Goal: Information Seeking & Learning: Learn about a topic

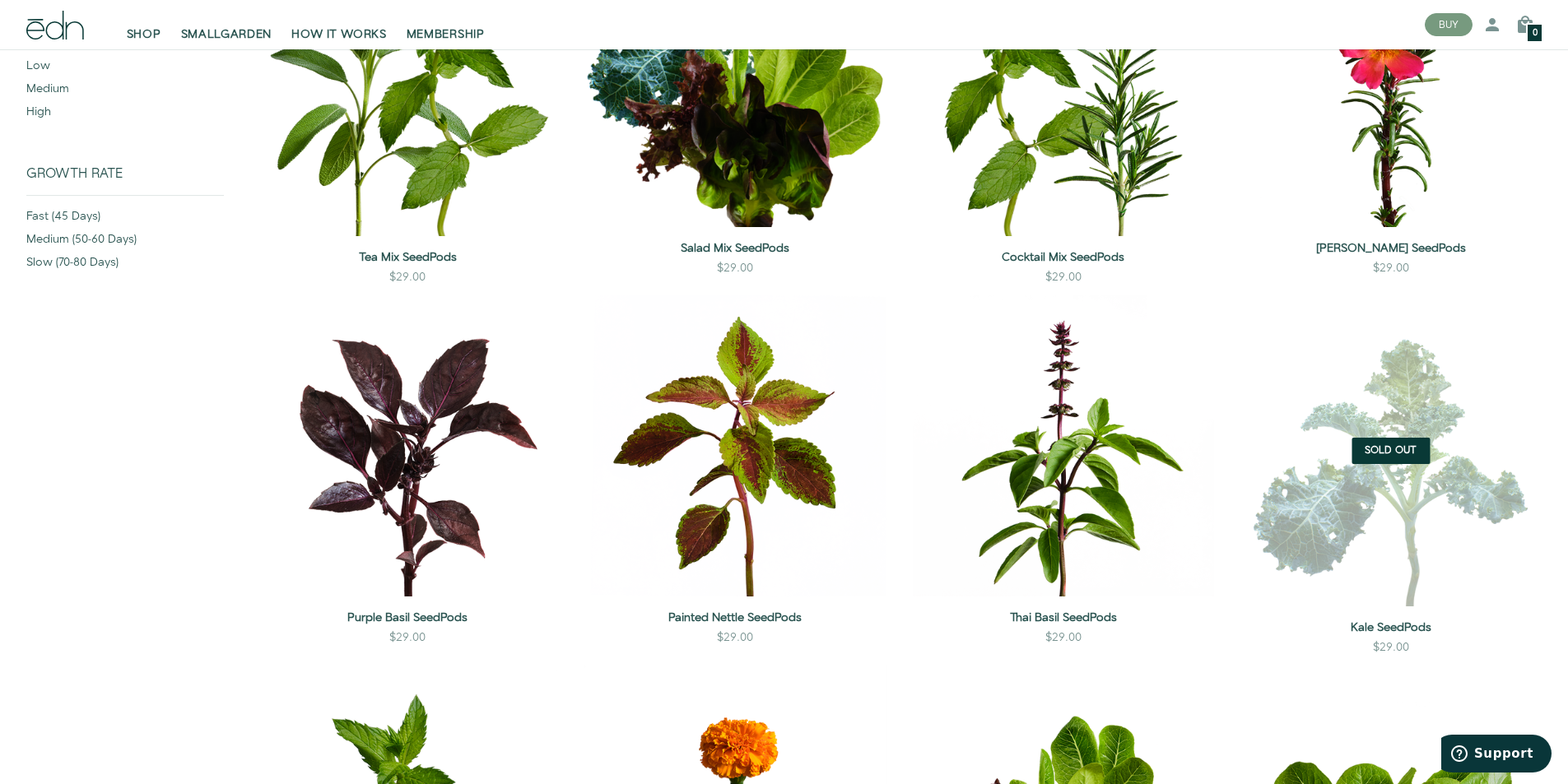
scroll to position [329, 0]
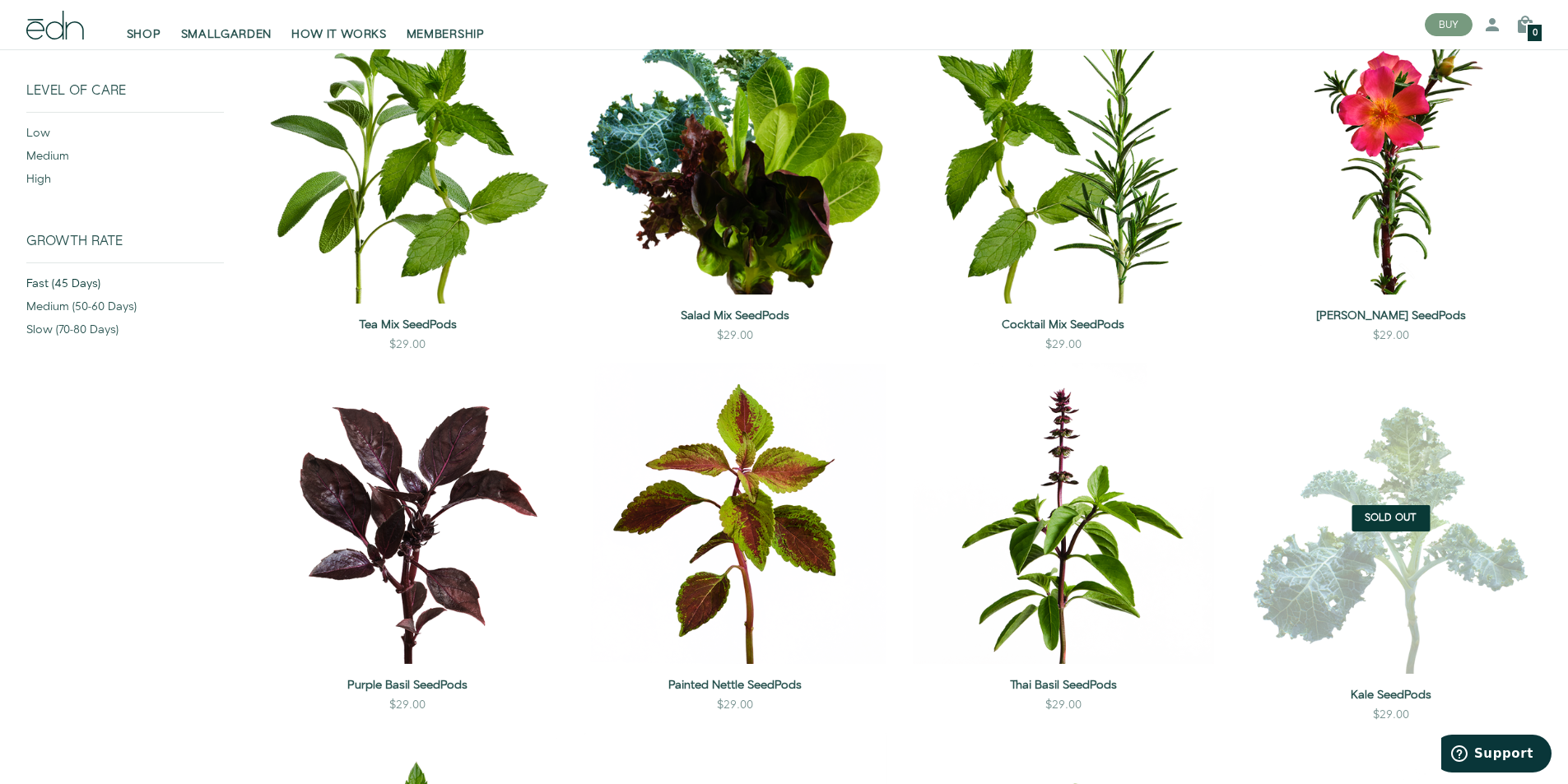
click at [66, 289] on div "fast (45 days)" at bounding box center [125, 287] width 197 height 23
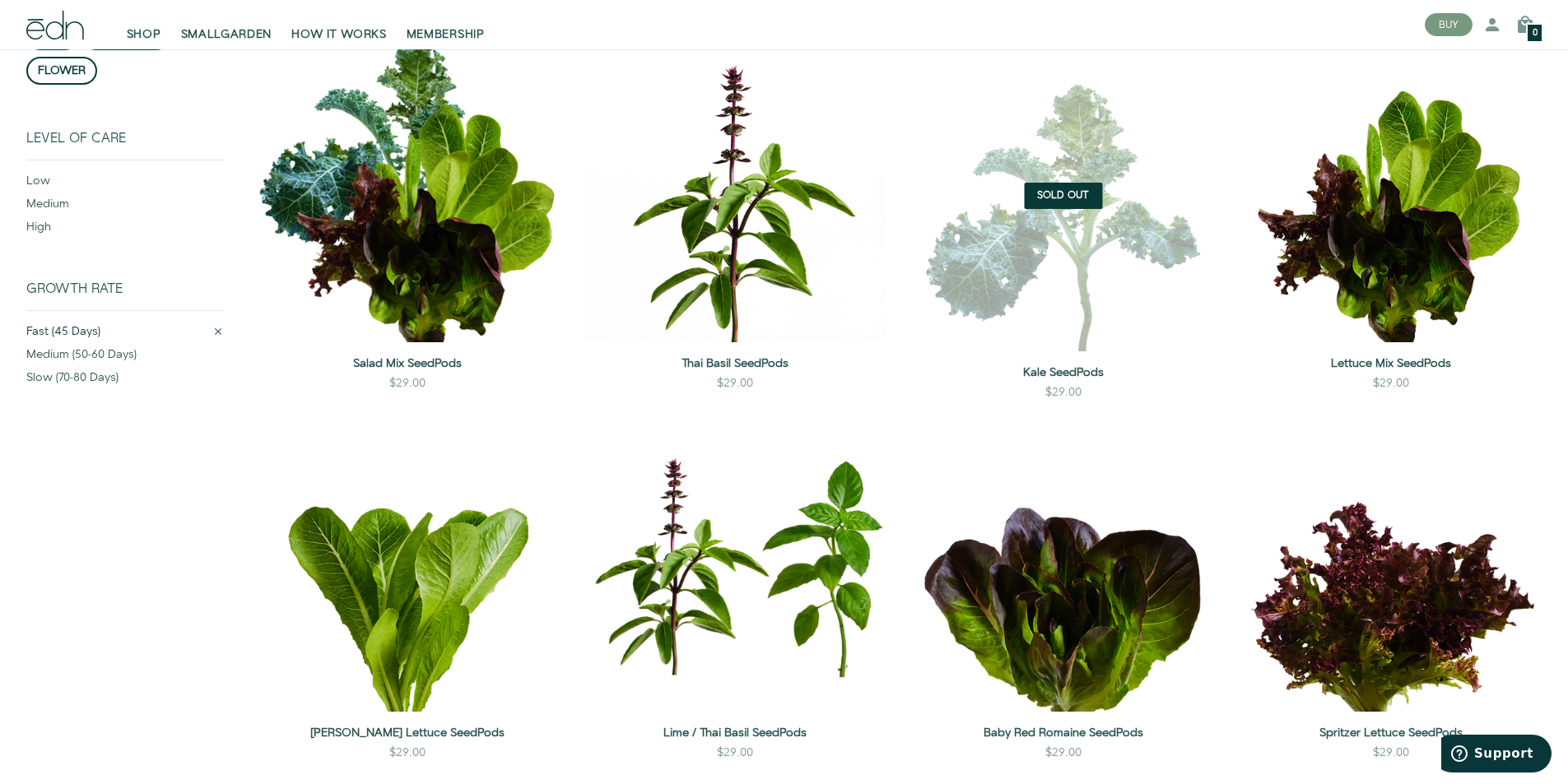
scroll to position [210, 0]
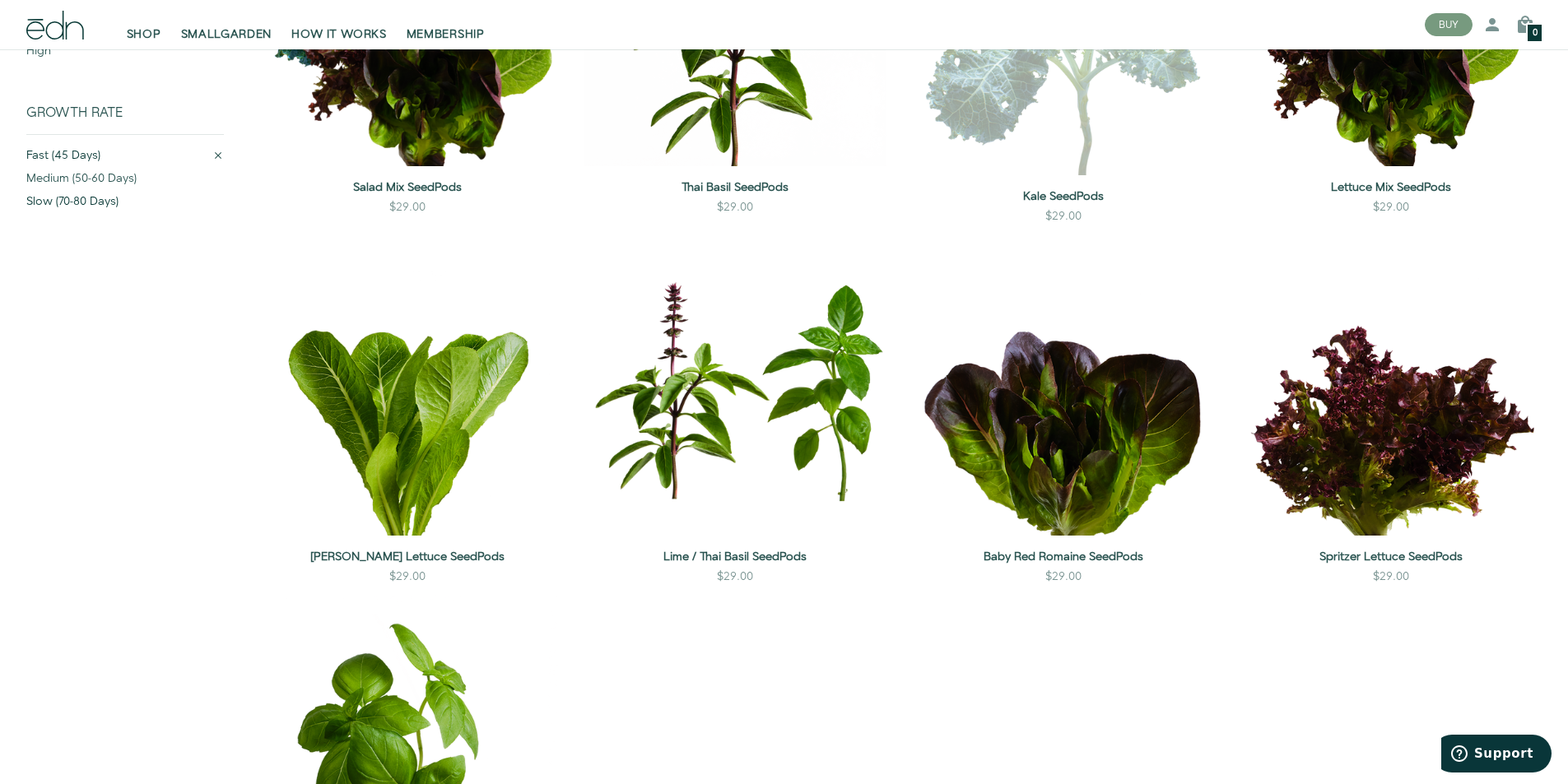
click at [85, 196] on div "slow (70-80 days)" at bounding box center [125, 205] width 197 height 23
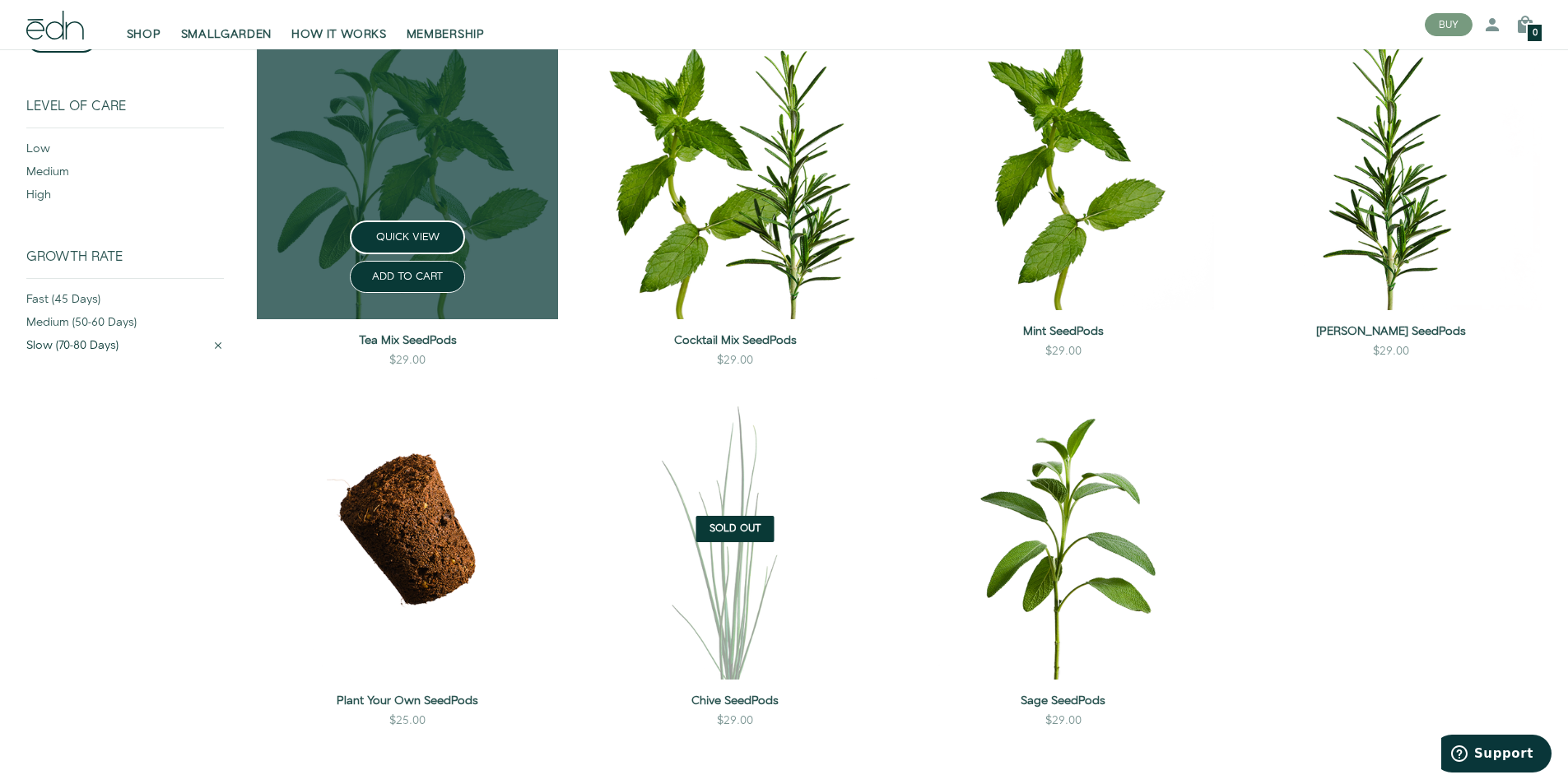
scroll to position [293, 0]
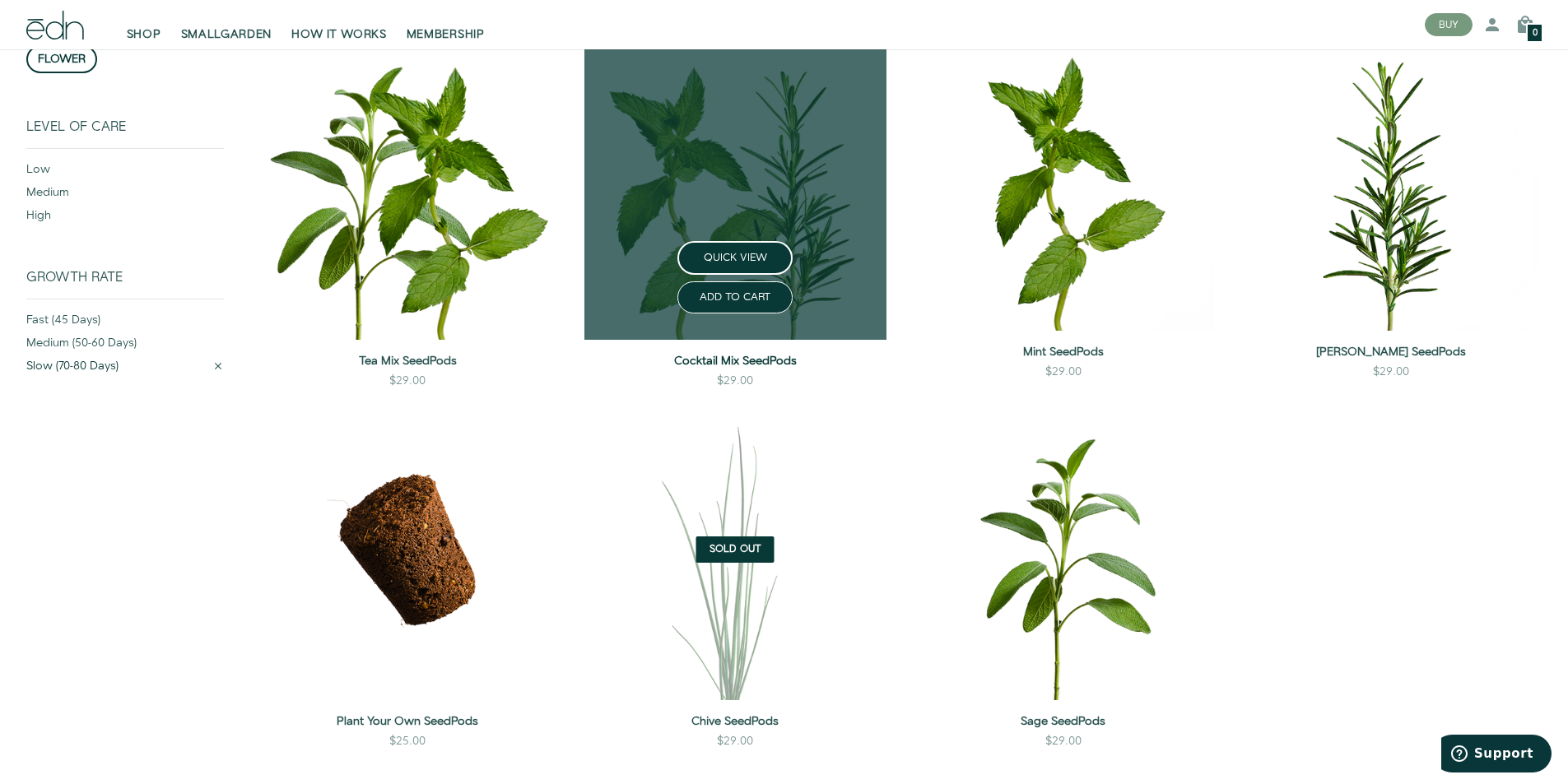
click at [773, 358] on link "Cocktail Mix SeedPods" at bounding box center [735, 362] width 302 height 17
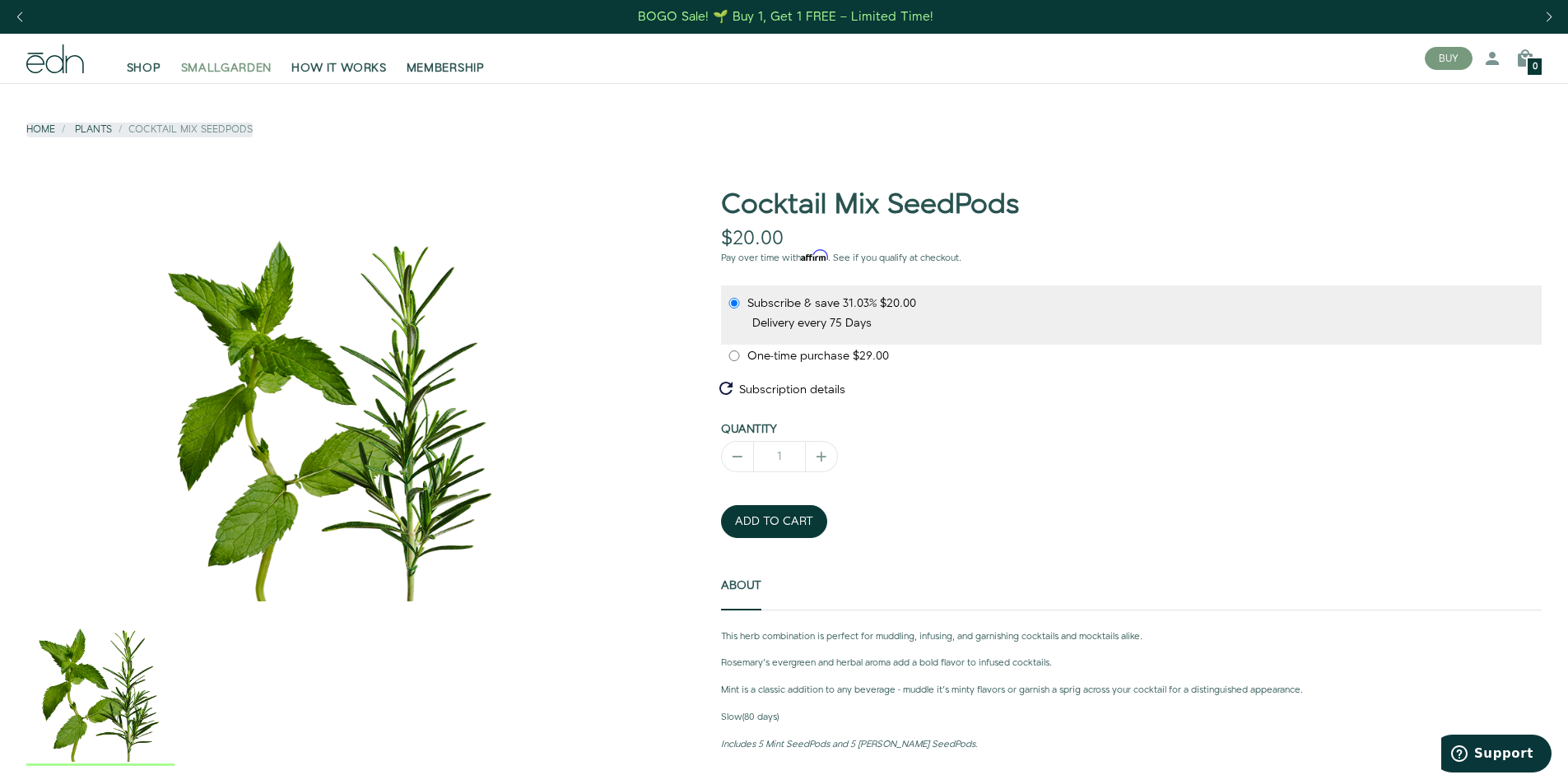
click at [204, 70] on span "SMALLGARDEN" at bounding box center [226, 68] width 91 height 17
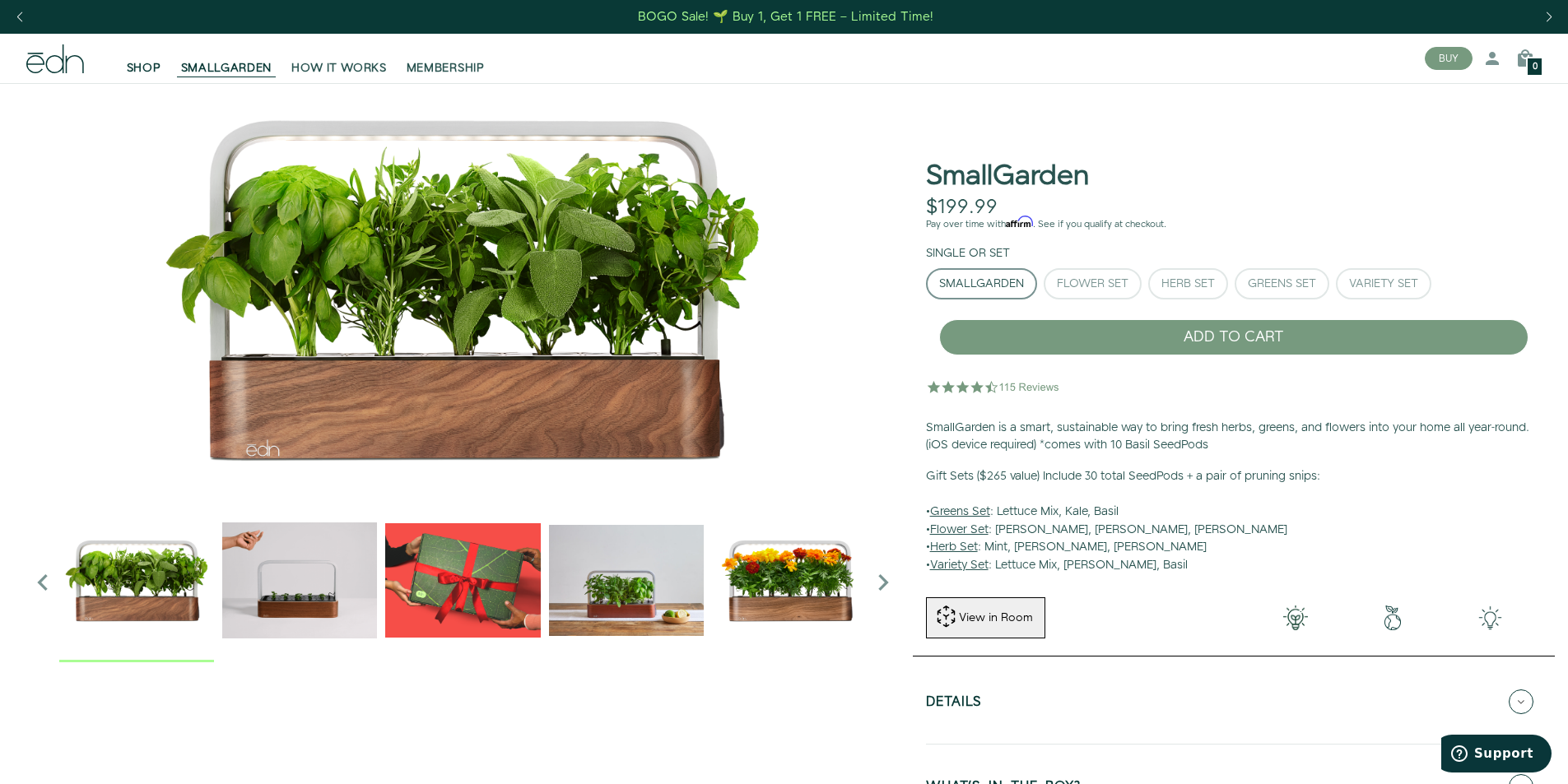
click at [149, 57] on link "SHOP" at bounding box center [144, 58] width 54 height 36
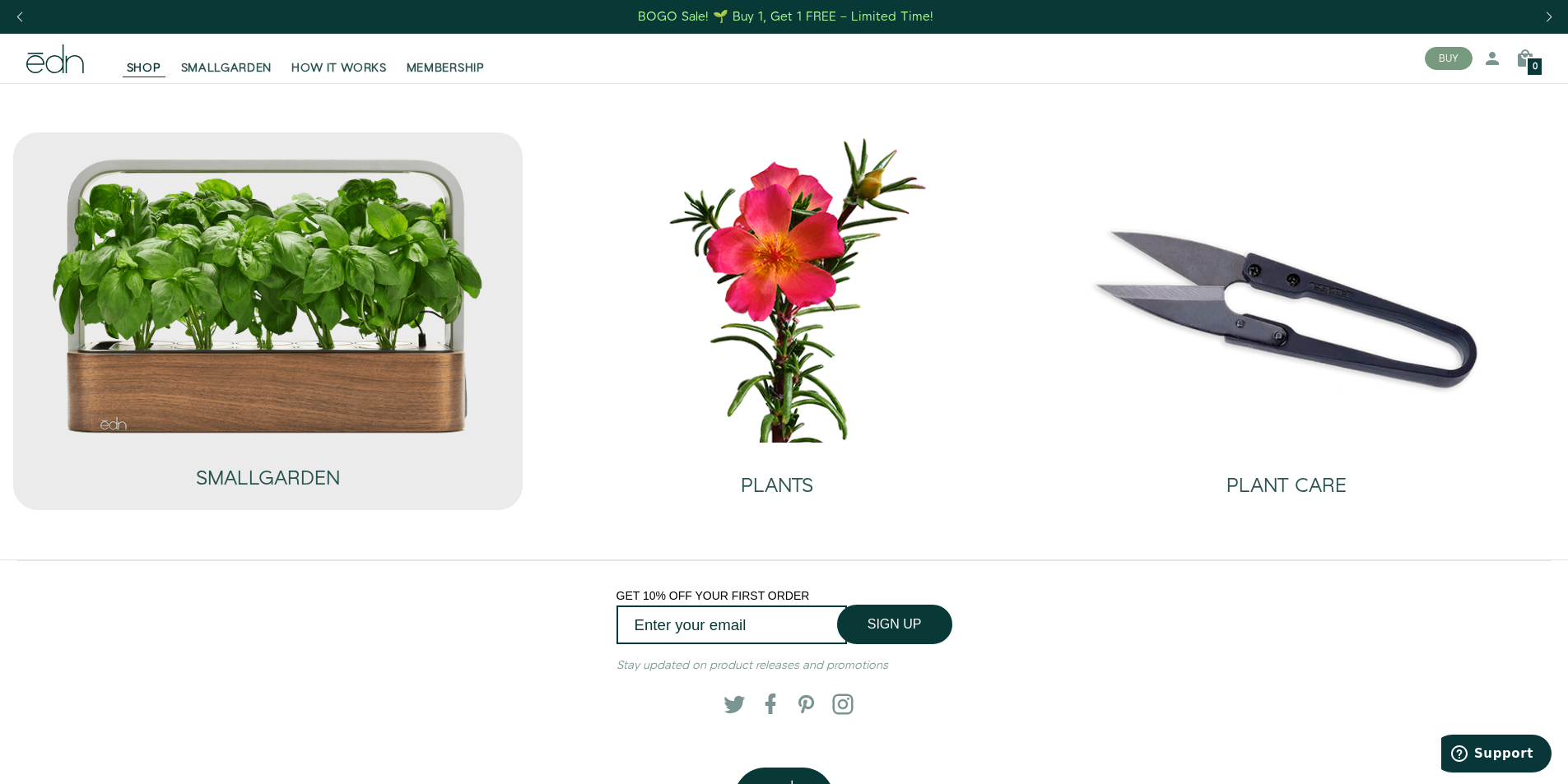
click at [319, 407] on img at bounding box center [267, 296] width 434 height 279
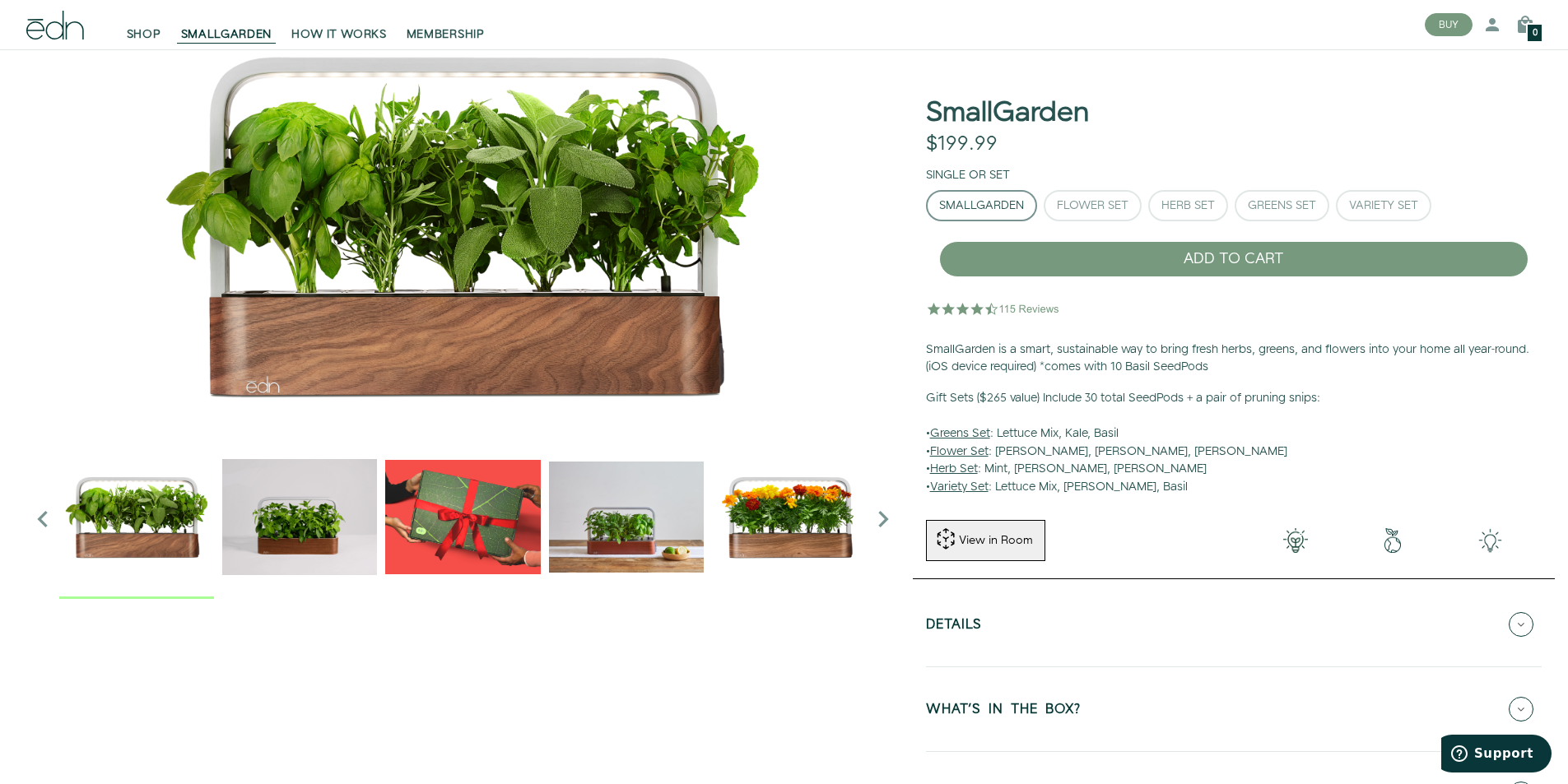
scroll to position [82, 0]
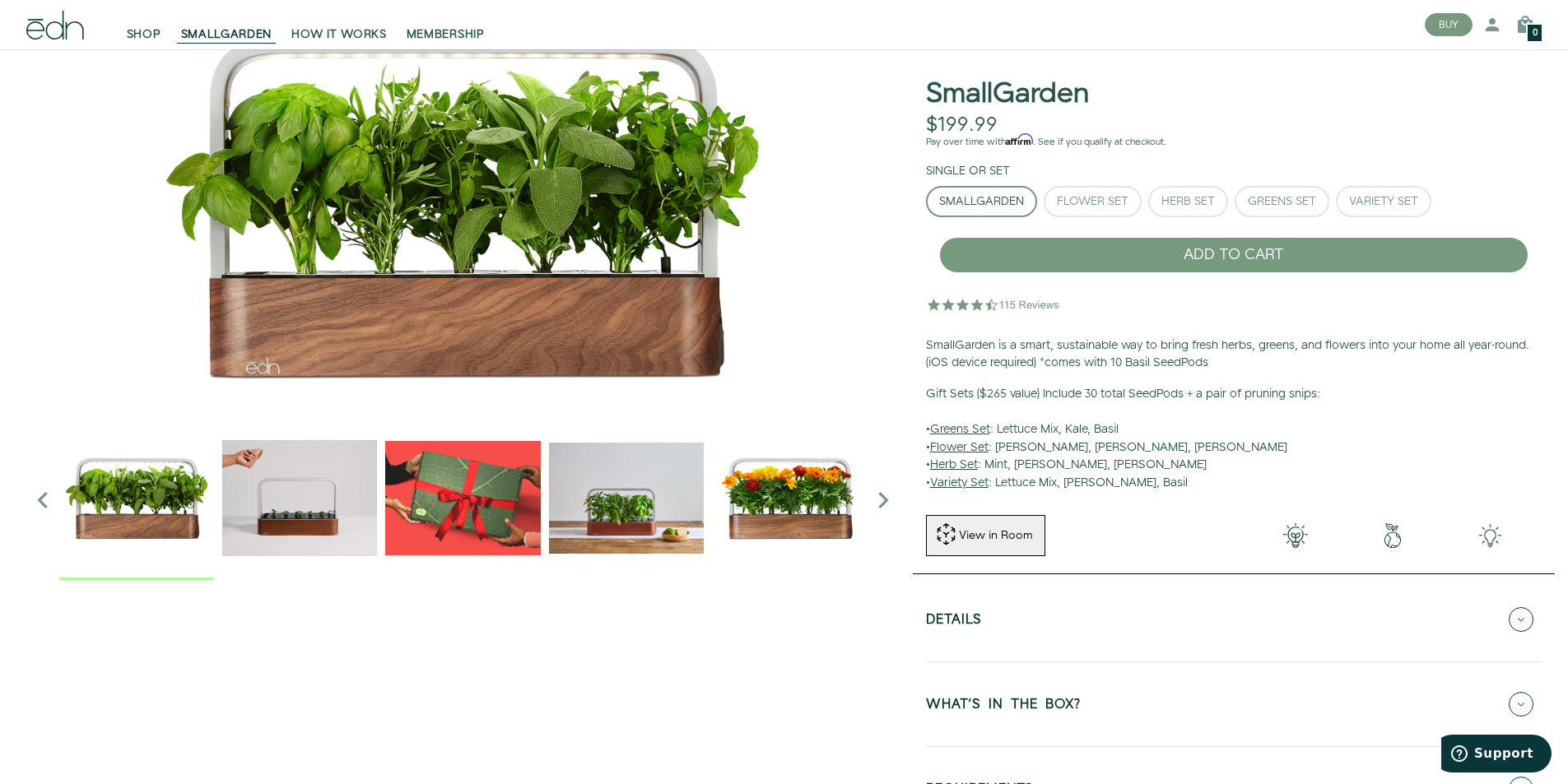
click at [883, 505] on icon "Next slide" at bounding box center [884, 501] width 33 height 33
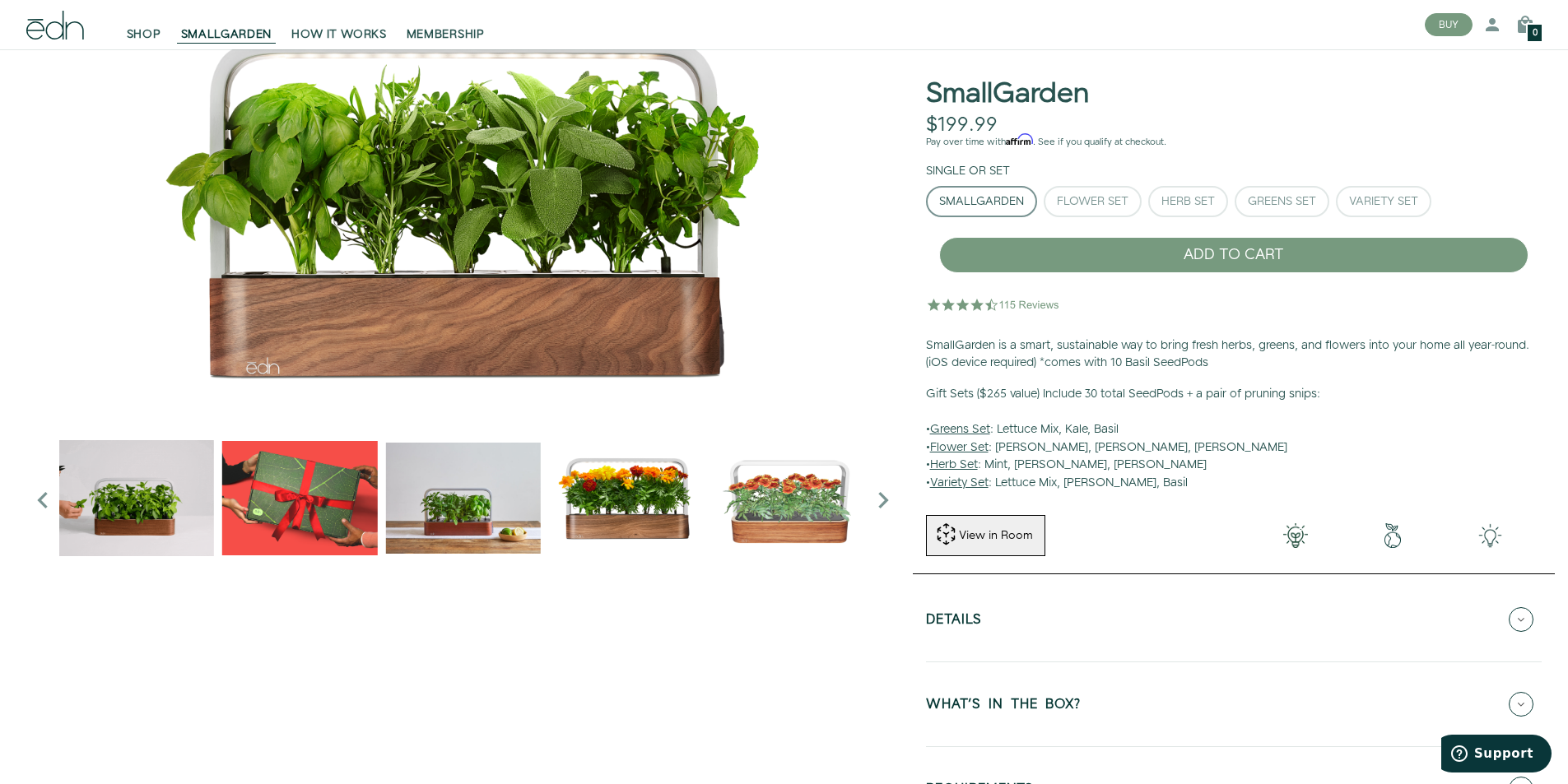
click at [883, 505] on icon "Next slide" at bounding box center [884, 501] width 33 height 33
click at [42, 495] on icon "Previous slide" at bounding box center [43, 501] width 33 height 33
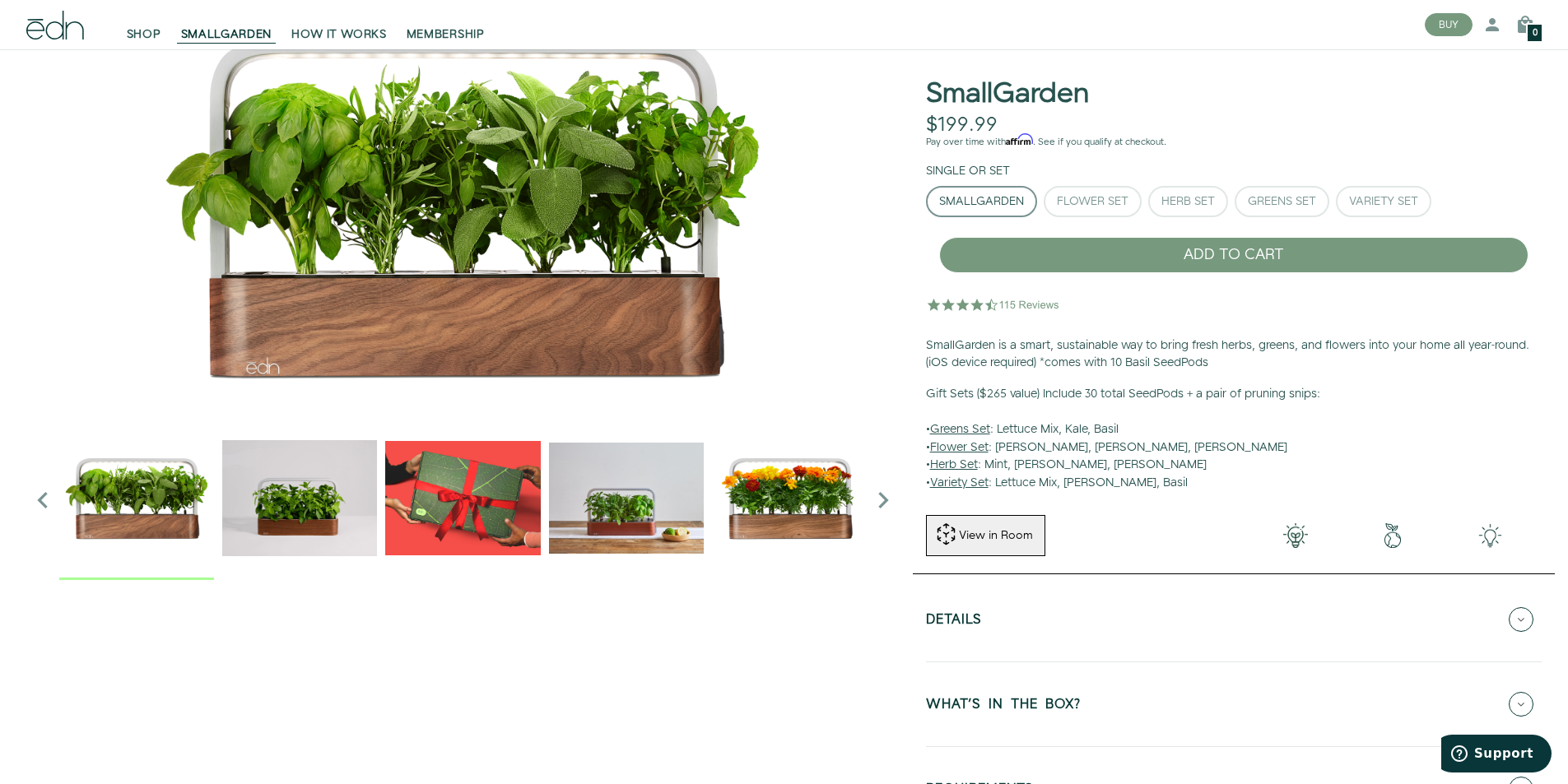
click at [43, 497] on icon "Previous slide" at bounding box center [43, 501] width 33 height 33
click at [1120, 205] on div "Flower Set" at bounding box center [1093, 201] width 72 height 11
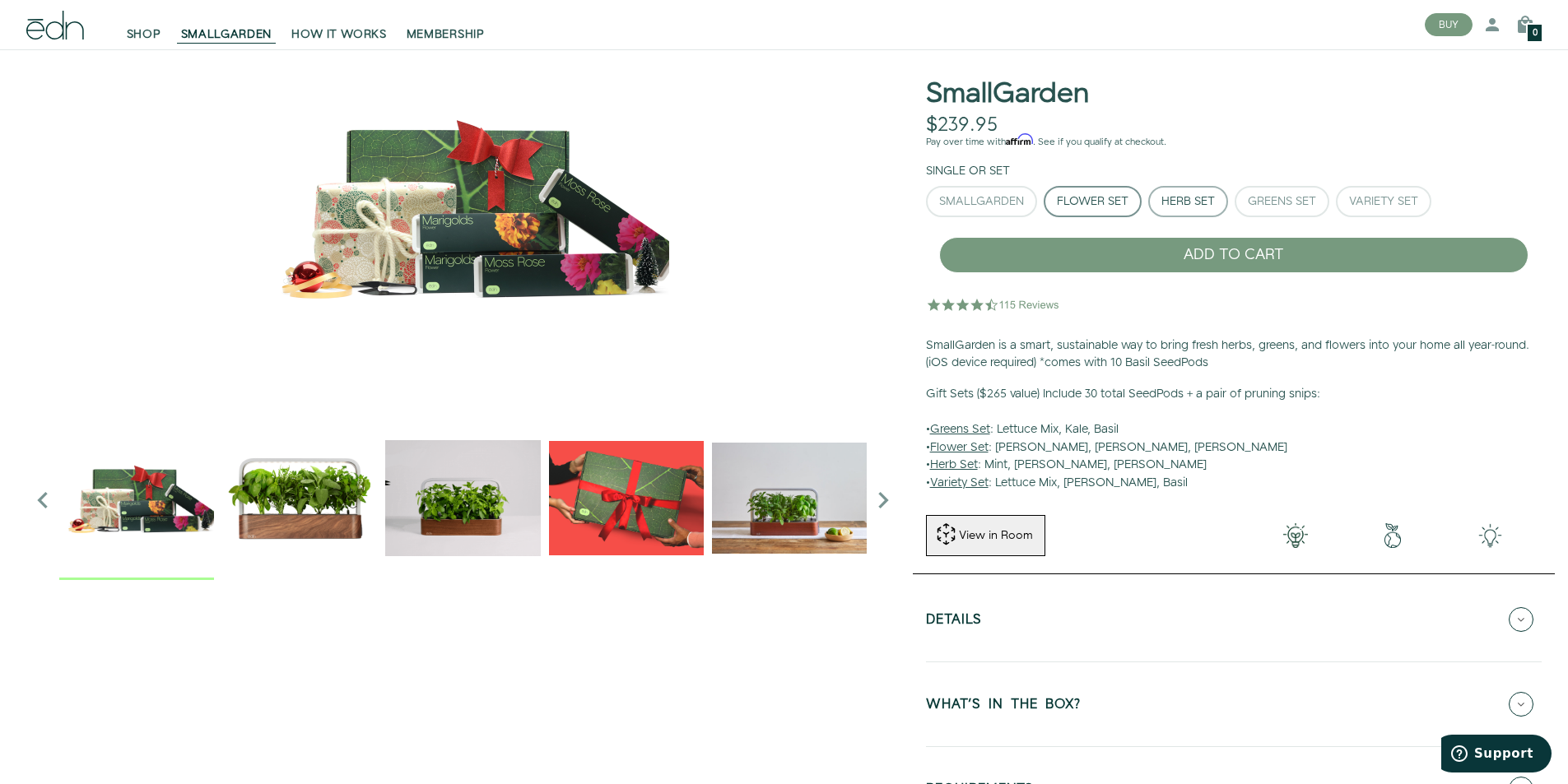
click at [1175, 198] on div "Herb Set" at bounding box center [1188, 201] width 53 height 11
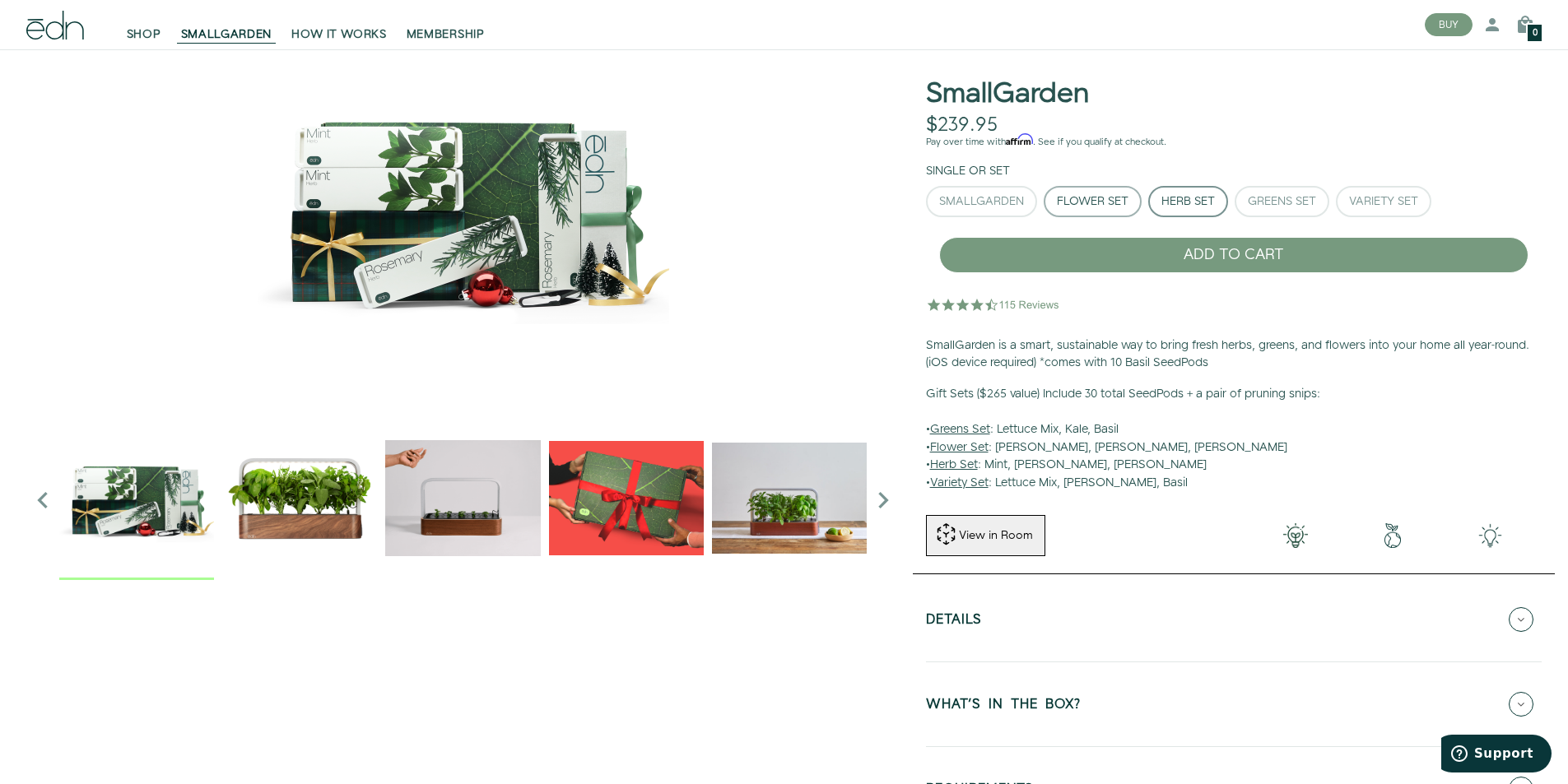
click at [1096, 193] on button "Flower Set" at bounding box center [1093, 202] width 98 height 31
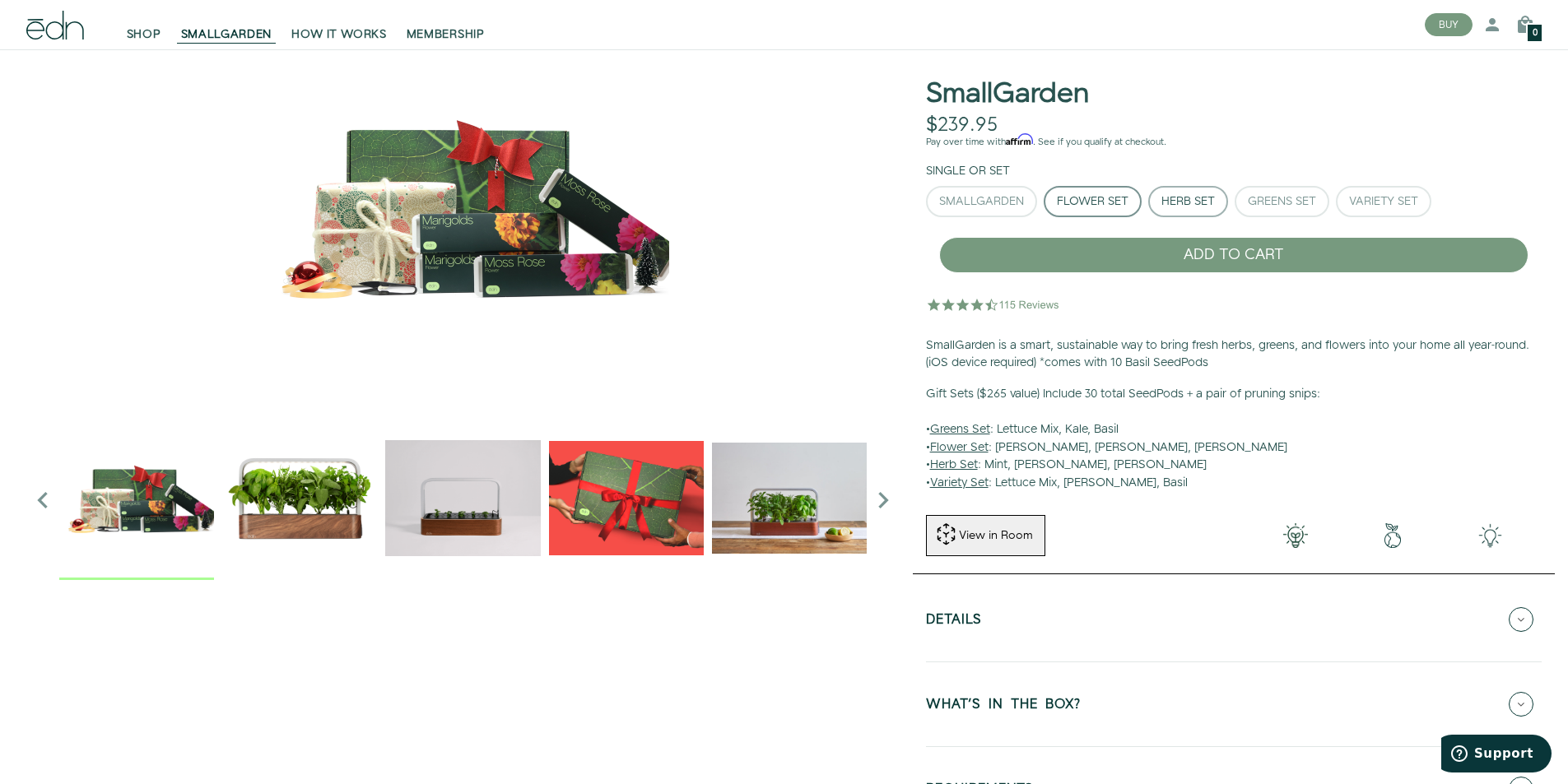
click at [1170, 197] on div "Herb Set" at bounding box center [1188, 201] width 53 height 11
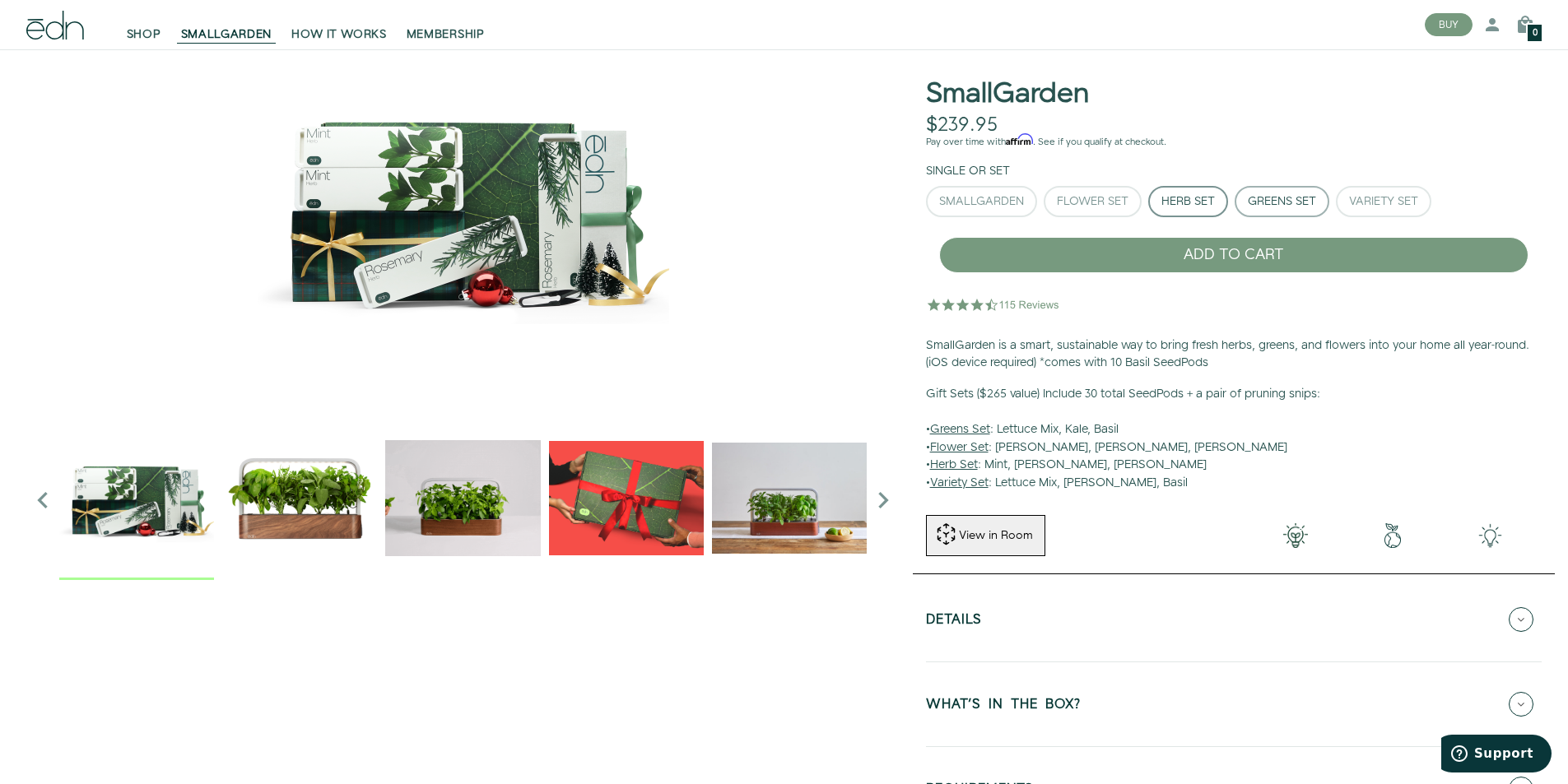
click at [1263, 197] on div "Greens Set" at bounding box center [1282, 201] width 68 height 11
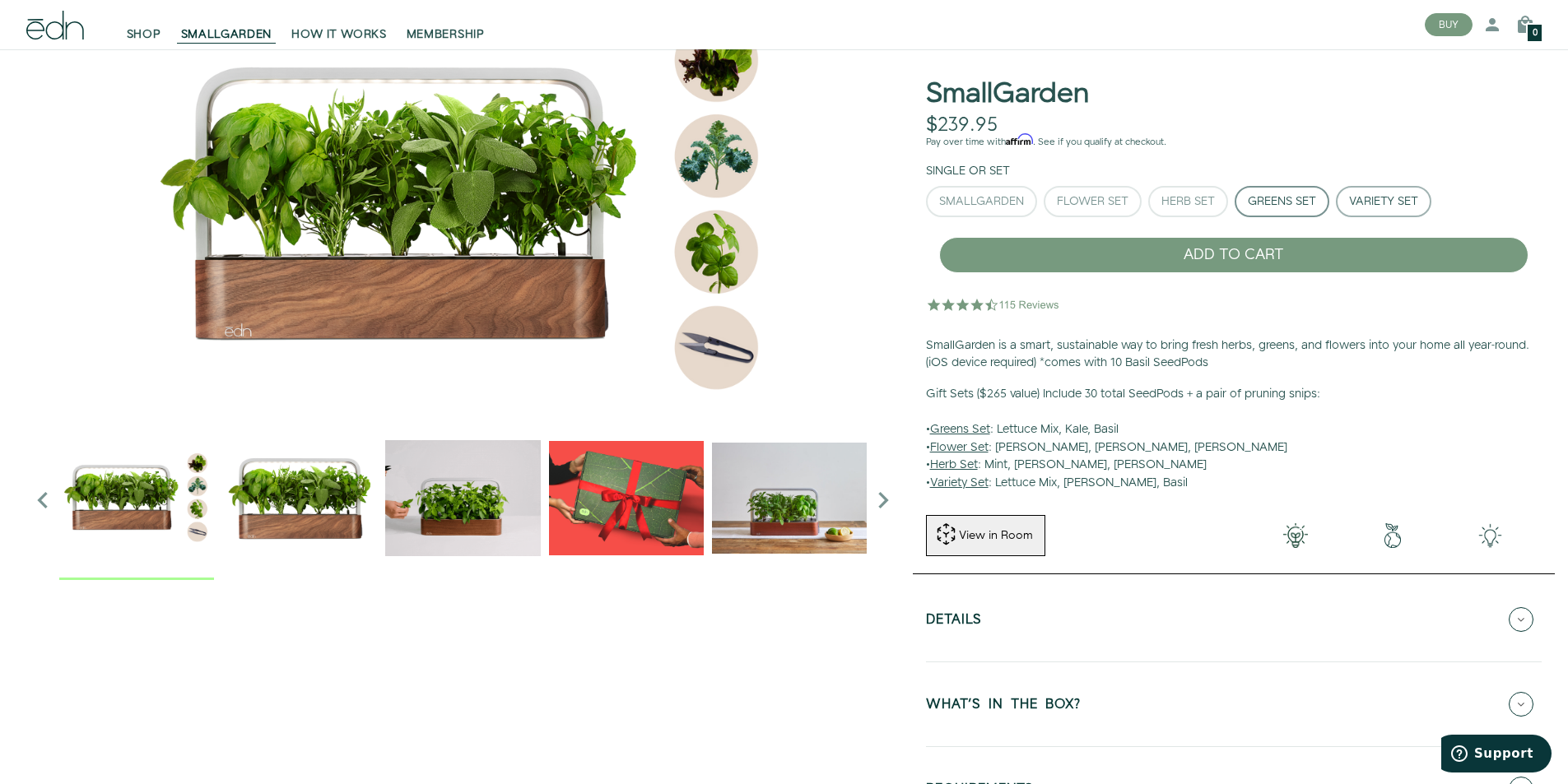
click at [1347, 198] on button "Variety Set" at bounding box center [1384, 202] width 96 height 31
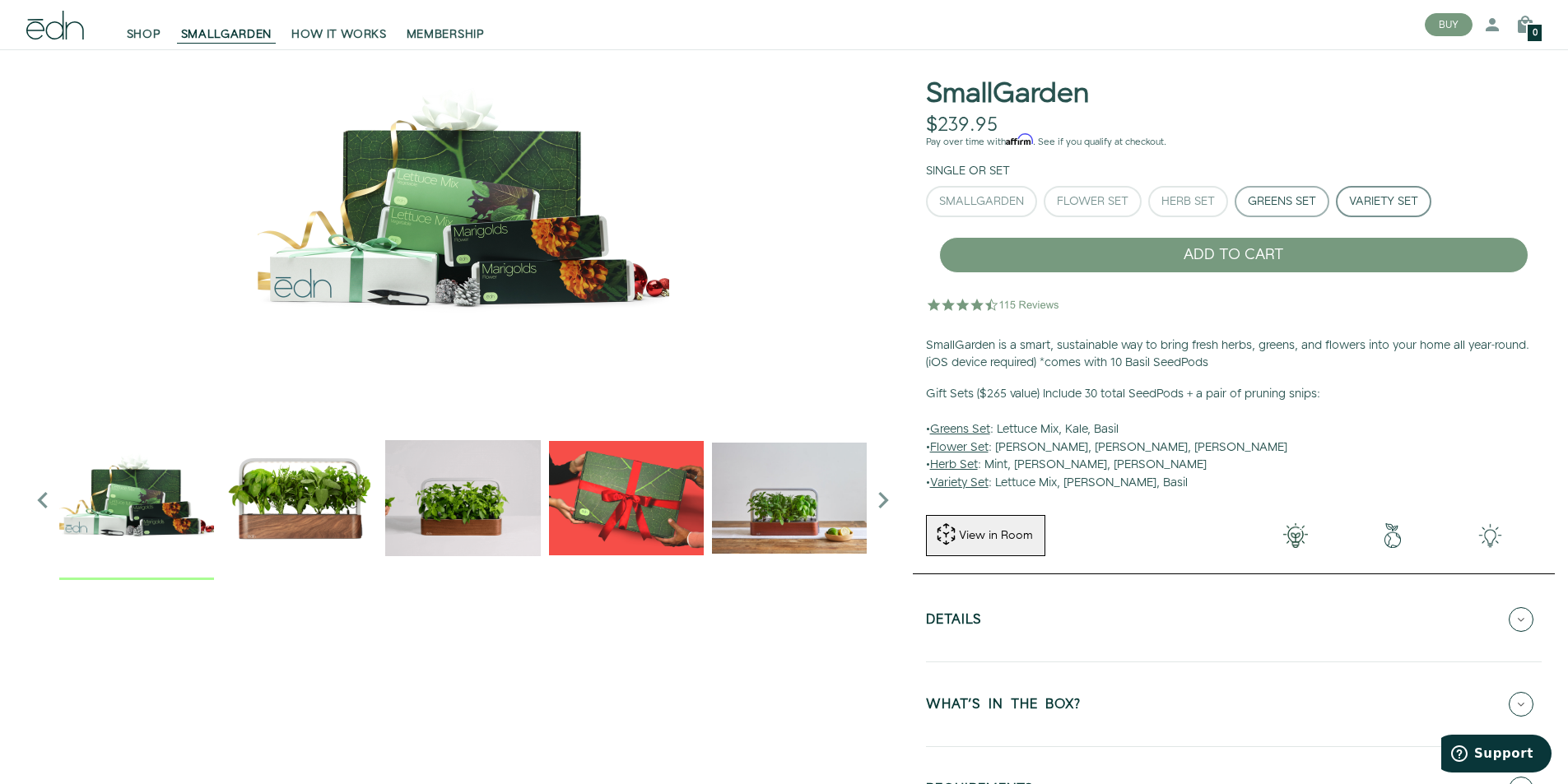
click at [1306, 206] on div "Greens Set" at bounding box center [1282, 201] width 68 height 11
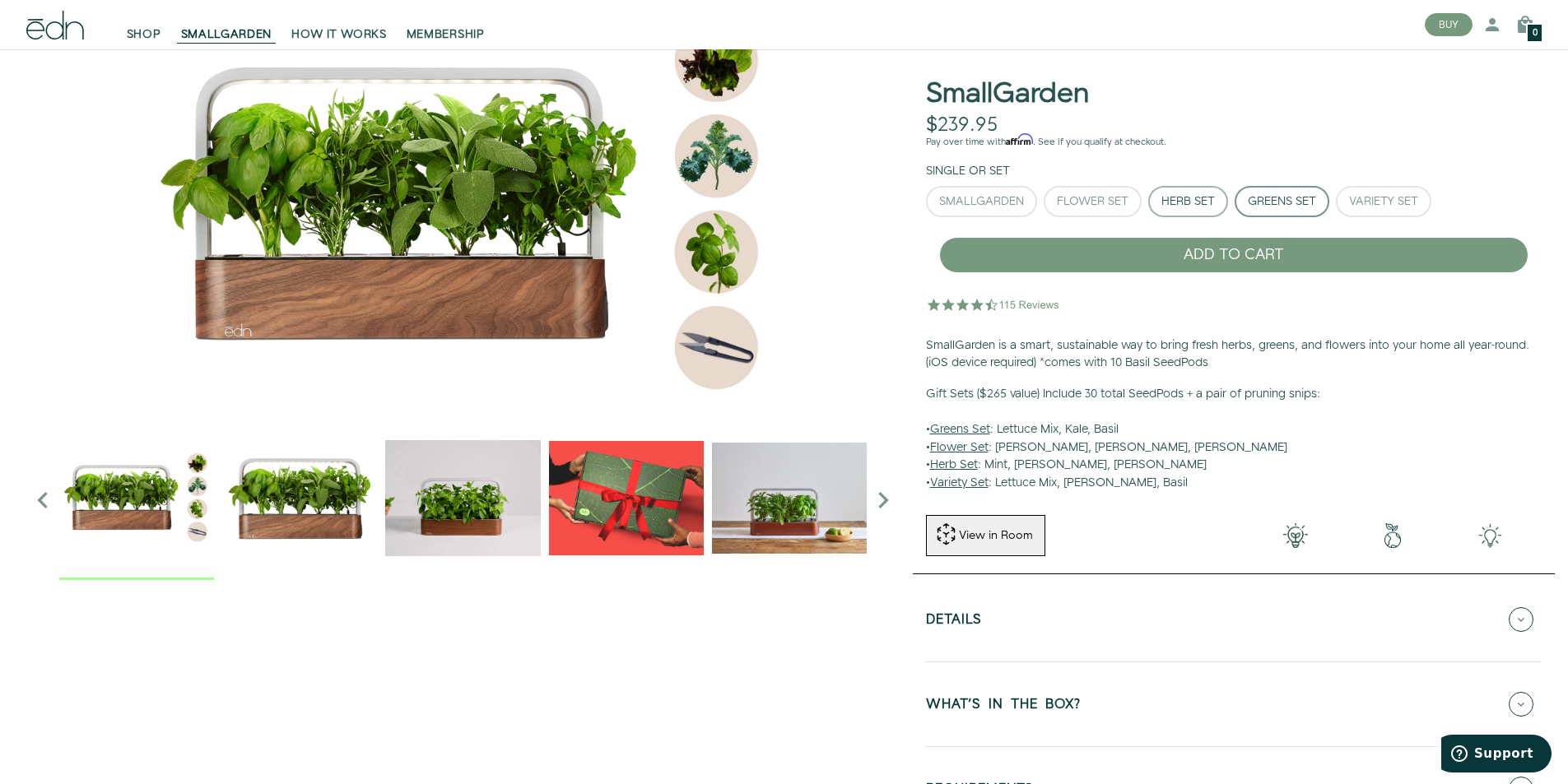
click at [1199, 201] on div "Herb Set" at bounding box center [1188, 201] width 53 height 11
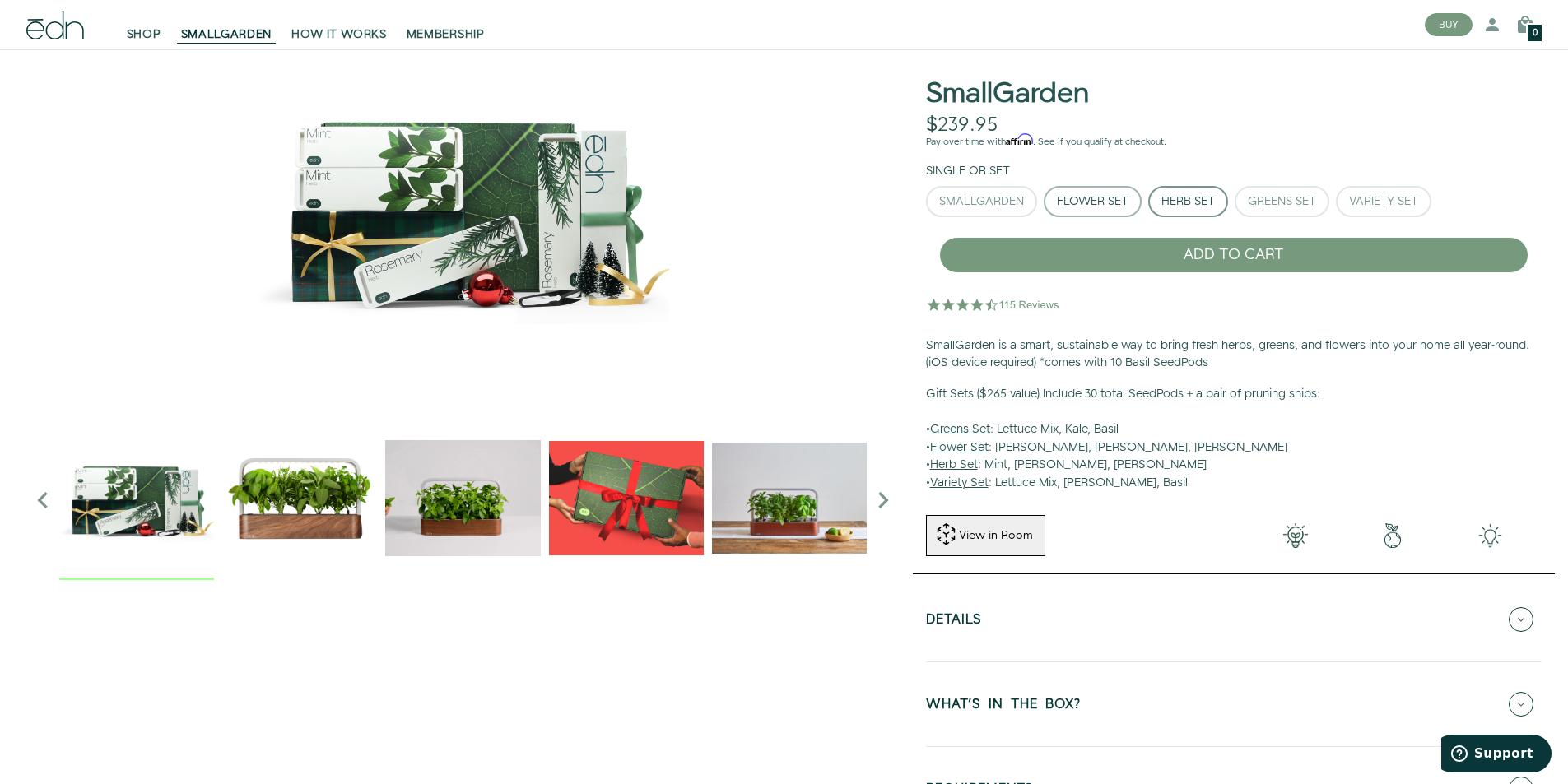
click at [1115, 200] on div "Flower Set" at bounding box center [1093, 201] width 72 height 11
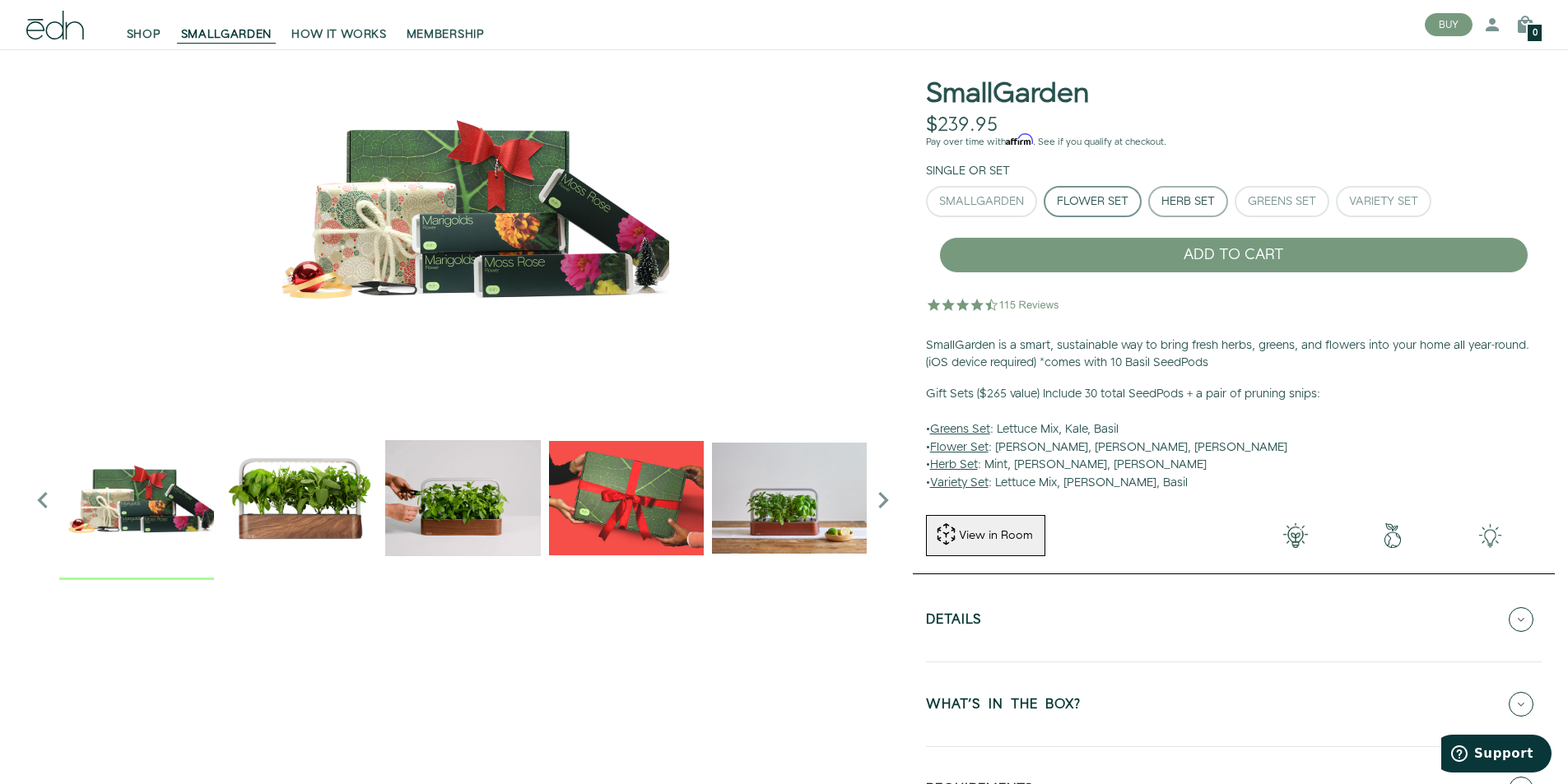
click at [1167, 190] on button "Herb Set" at bounding box center [1188, 202] width 80 height 31
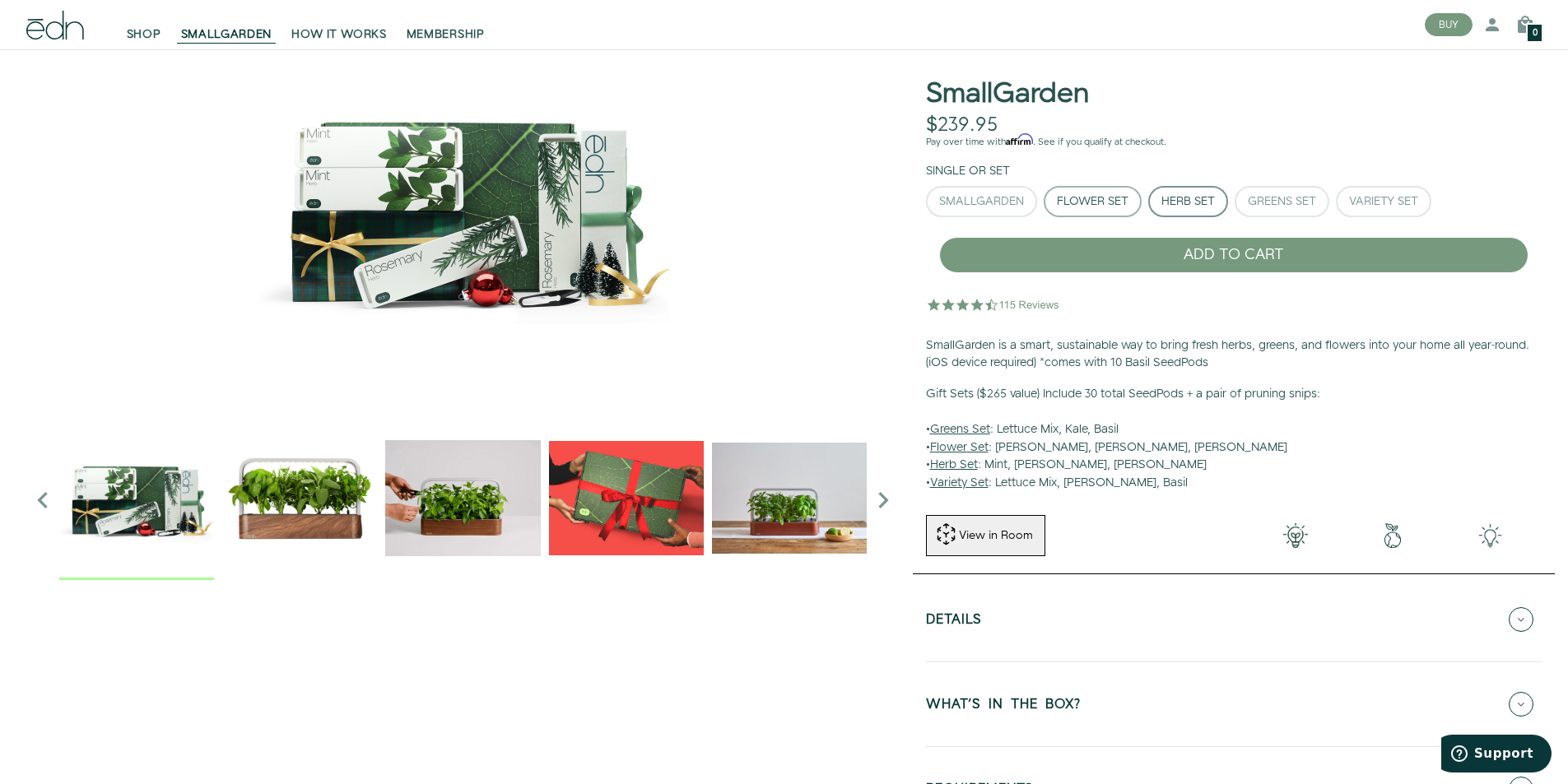
click at [1105, 196] on div "Flower Set" at bounding box center [1093, 201] width 72 height 11
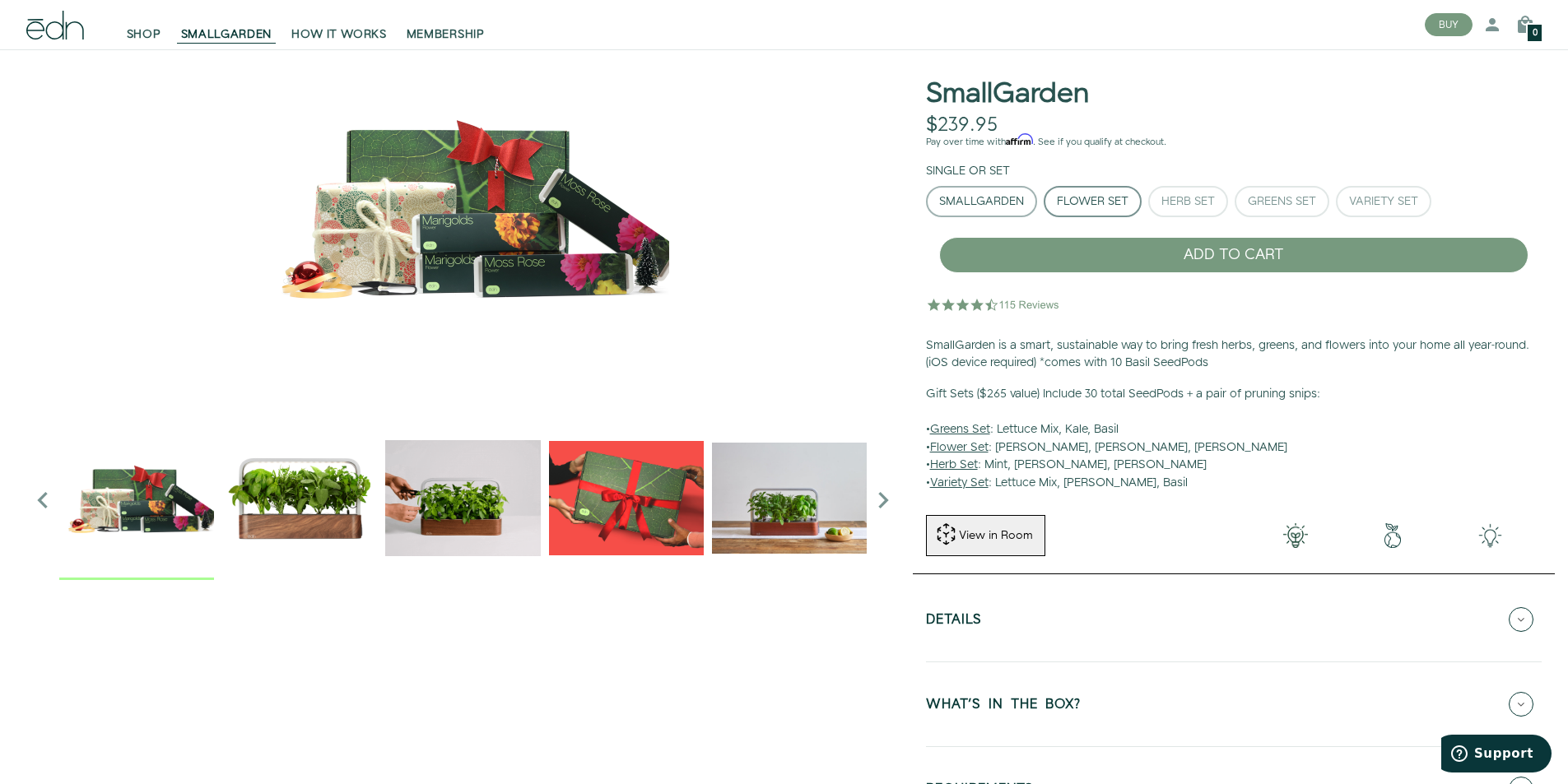
click at [1003, 201] on div "SmallGarden" at bounding box center [981, 201] width 85 height 11
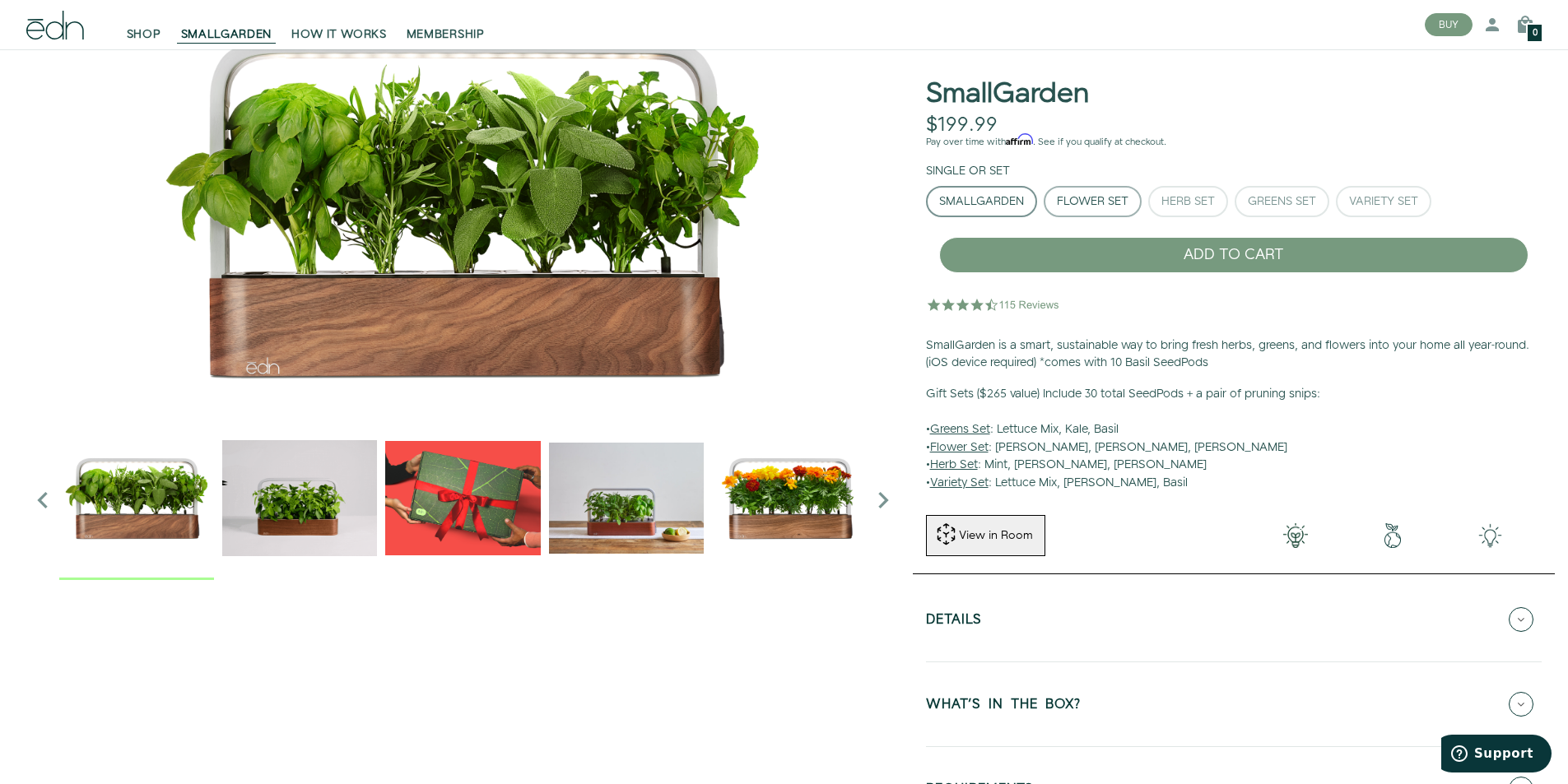
click at [1075, 198] on div "Flower Set" at bounding box center [1093, 201] width 72 height 11
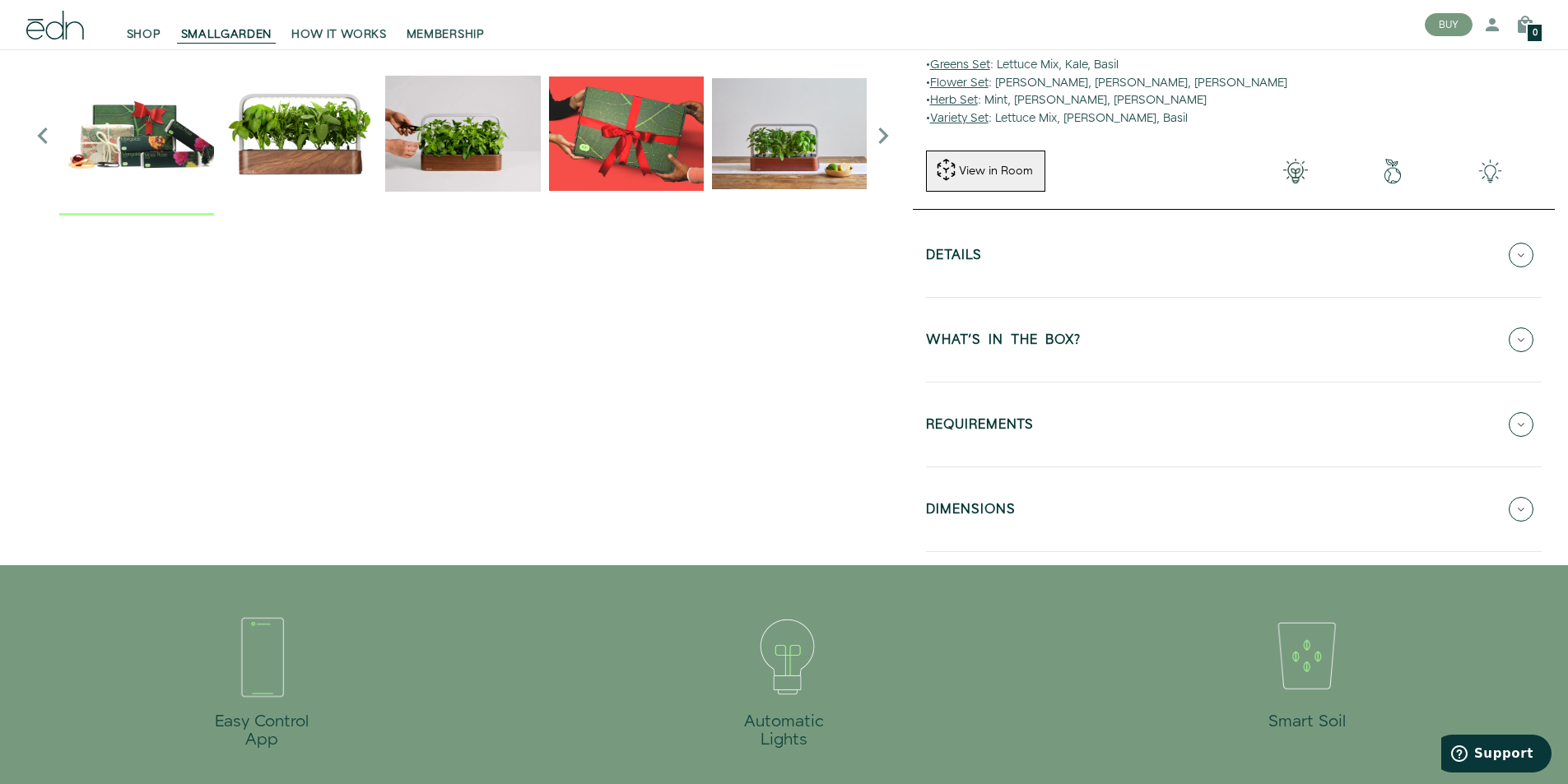
scroll to position [310, 0]
